Goal: Navigation & Orientation: Find specific page/section

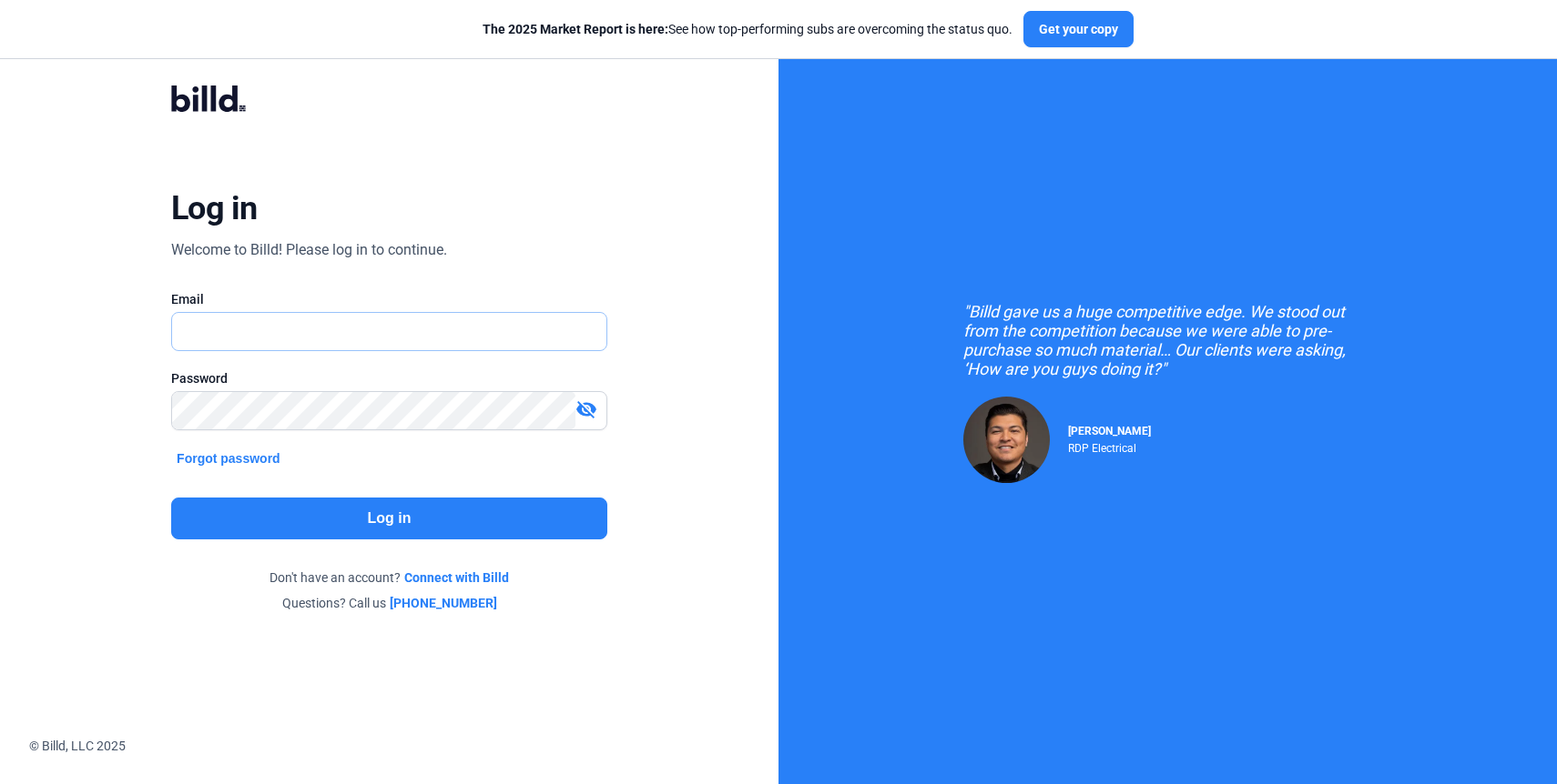
click at [433, 330] on input "text" at bounding box center [379, 332] width 414 height 37
type input "[EMAIL_ADDRESS][DOMAIN_NAME]"
click at [362, 524] on button "Log in" at bounding box center [388, 519] width 436 height 42
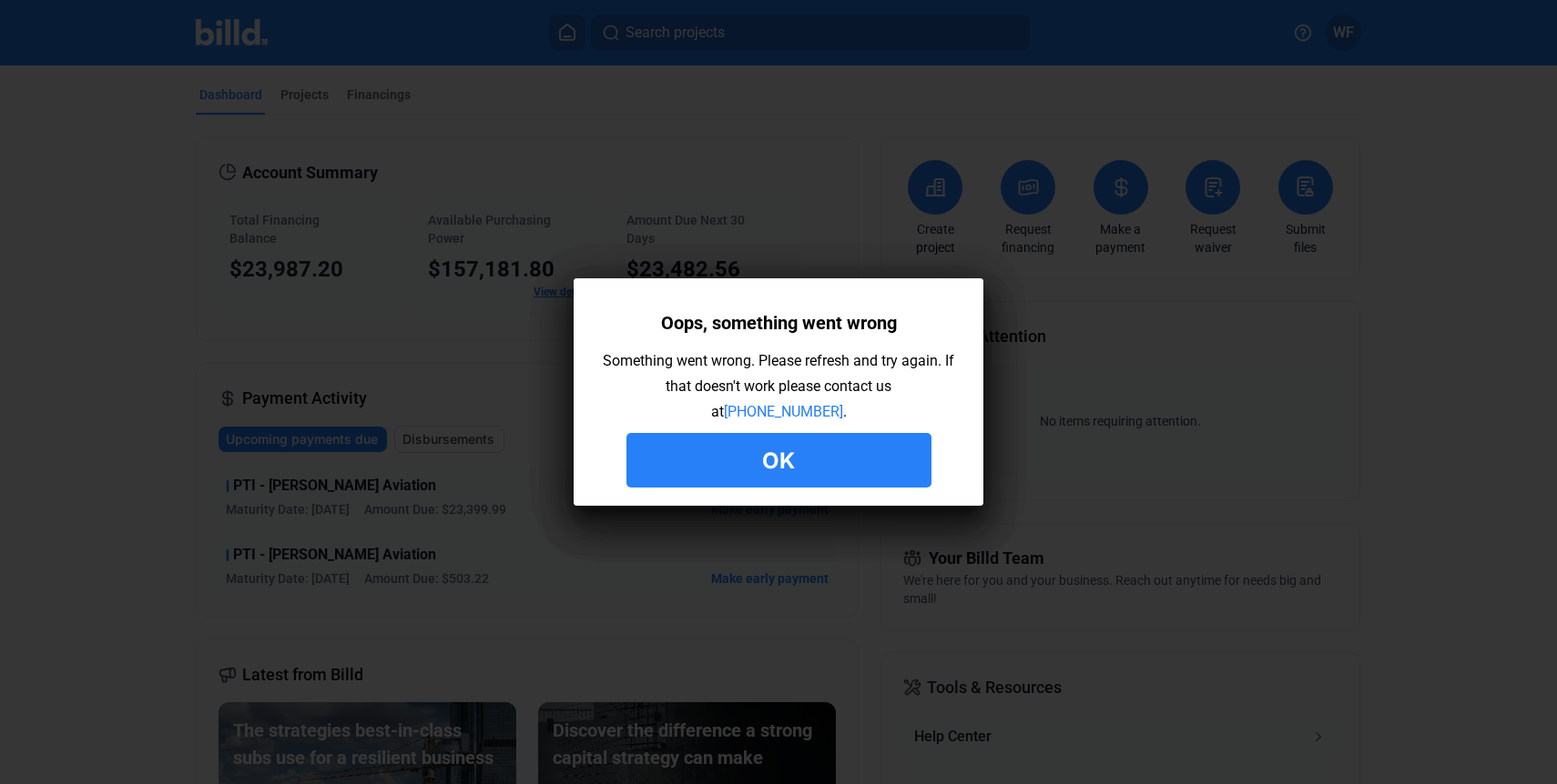
click at [807, 464] on button "Ok" at bounding box center [778, 460] width 305 height 55
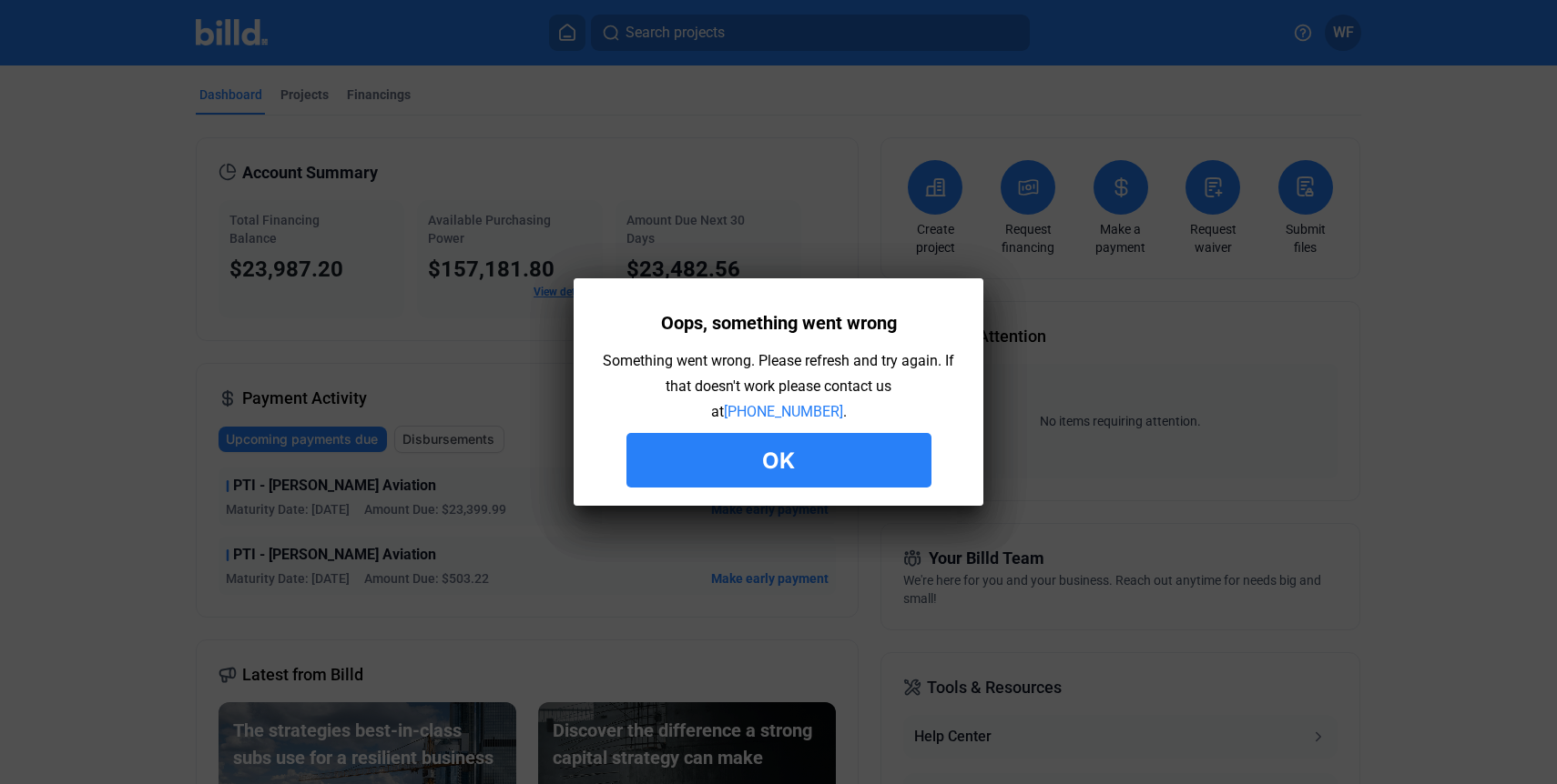
click at [807, 464] on button "Ok" at bounding box center [778, 460] width 305 height 55
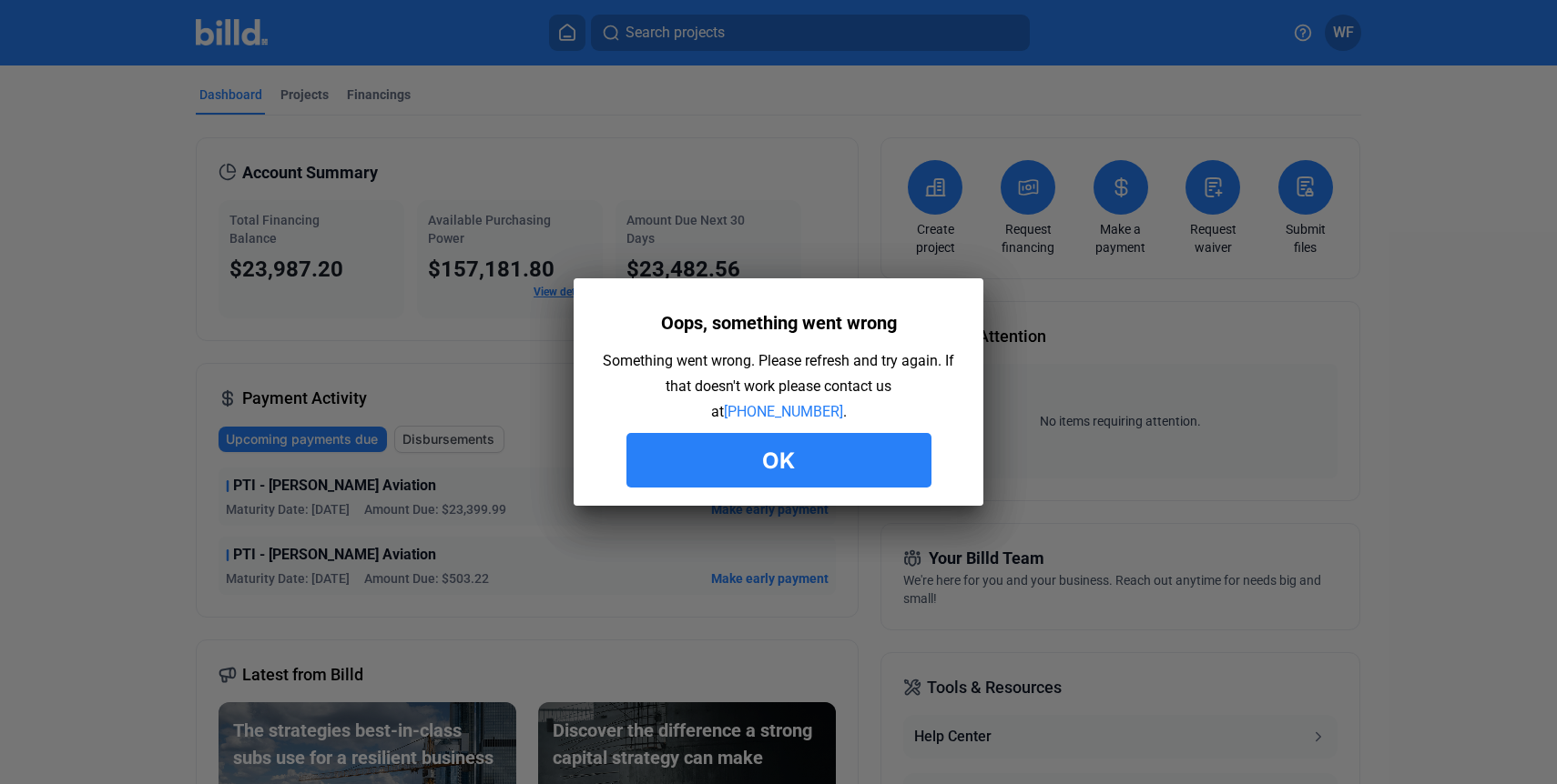
click at [765, 456] on button "Ok" at bounding box center [778, 460] width 305 height 55
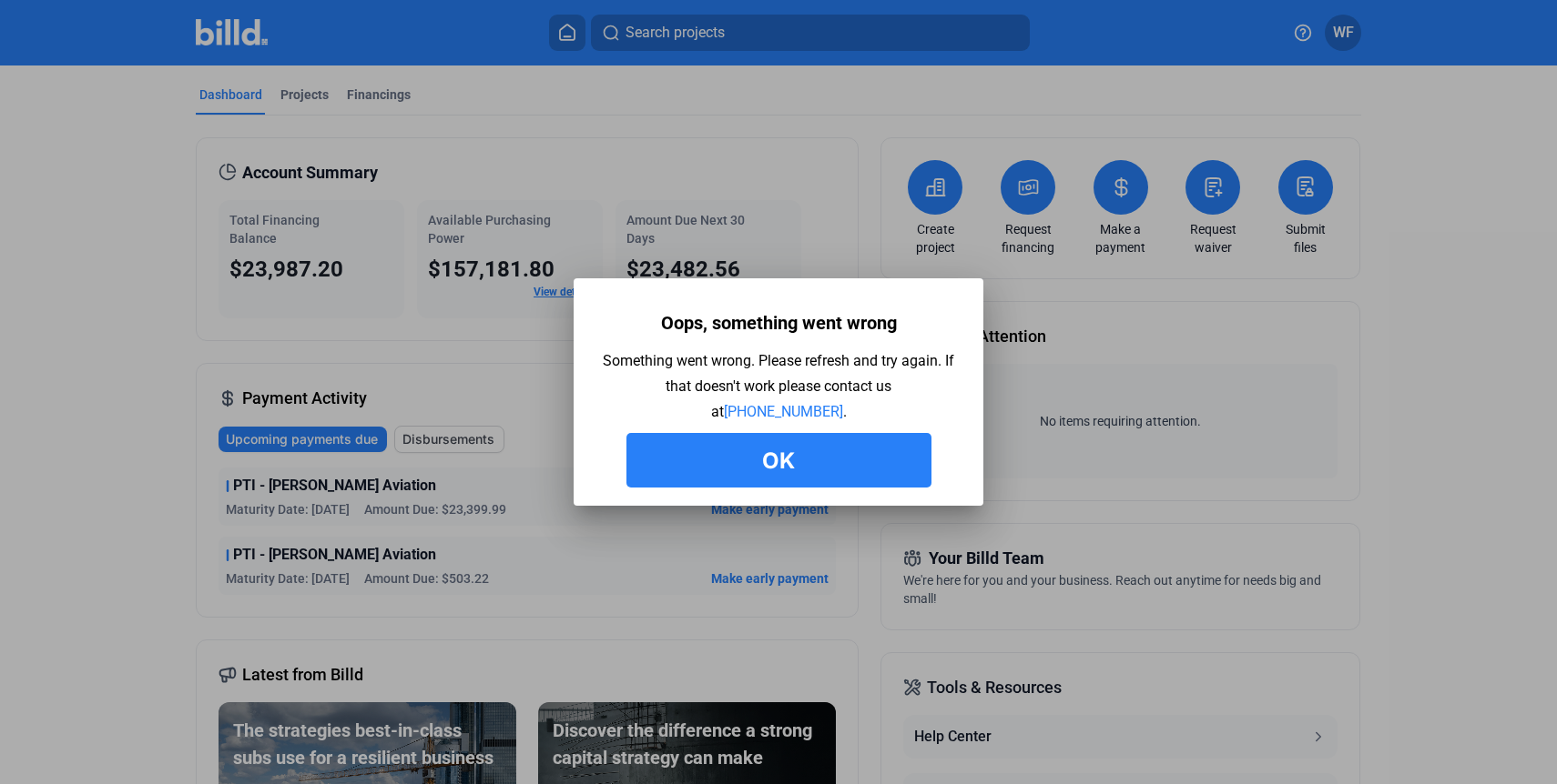
click at [791, 461] on button "Ok" at bounding box center [778, 460] width 305 height 55
